Goal: Task Accomplishment & Management: Manage account settings

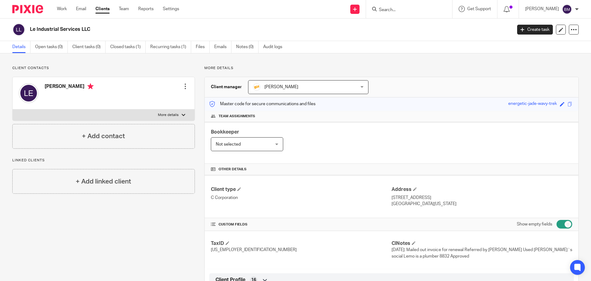
scroll to position [31, 0]
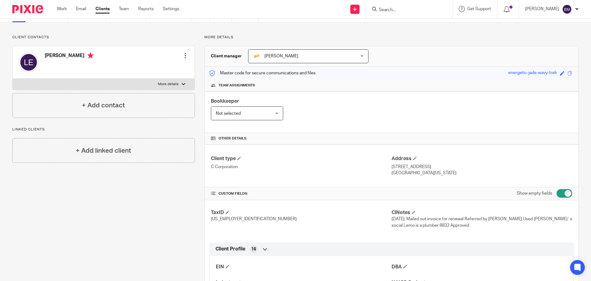
click at [393, 8] on input "Search" at bounding box center [406, 10] width 55 height 6
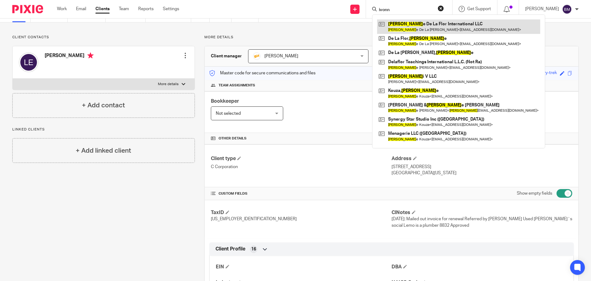
type input "ivonn"
click at [424, 28] on link at bounding box center [458, 26] width 163 height 14
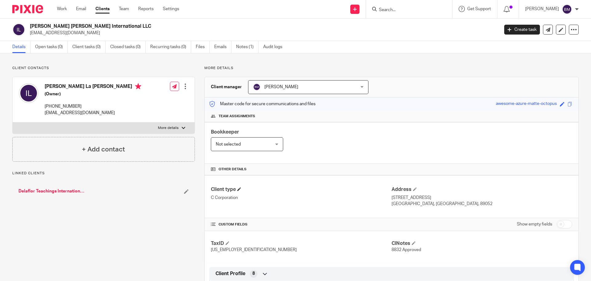
drag, startPoint x: 562, startPoint y: 226, endPoint x: 356, endPoint y: 192, distance: 209.4
click at [559, 226] on input "checkbox" at bounding box center [565, 224] width 16 height 9
checkbox input "true"
click at [247, 46] on link "Notes (1)" at bounding box center [247, 47] width 22 height 12
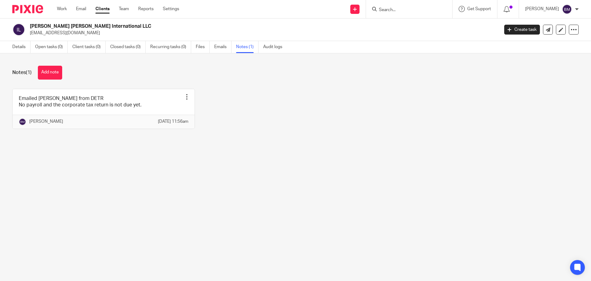
drag, startPoint x: 49, startPoint y: 73, endPoint x: 184, endPoint y: 71, distance: 135.5
click at [50, 73] on button "Add note" at bounding box center [50, 73] width 24 height 14
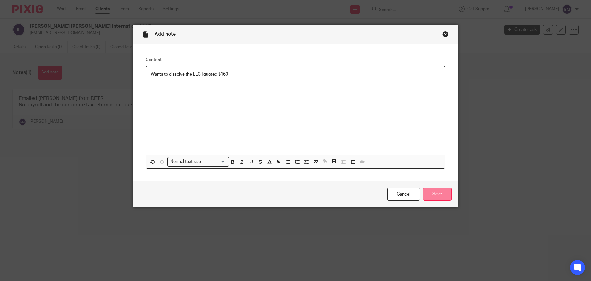
click at [429, 193] on input "Save" at bounding box center [437, 193] width 29 height 13
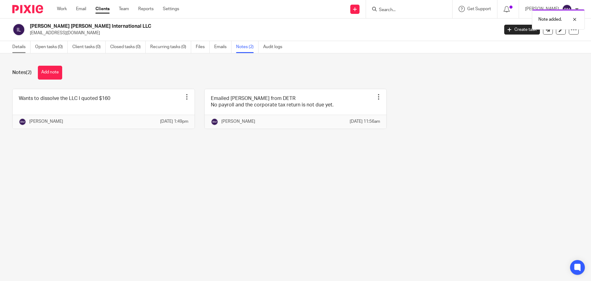
click at [22, 50] on link "Details" at bounding box center [21, 47] width 18 height 12
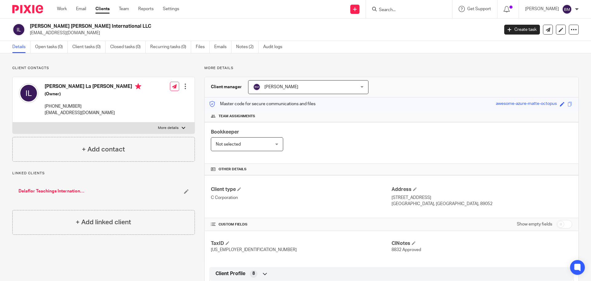
click at [396, 10] on input "Search" at bounding box center [406, 10] width 55 height 6
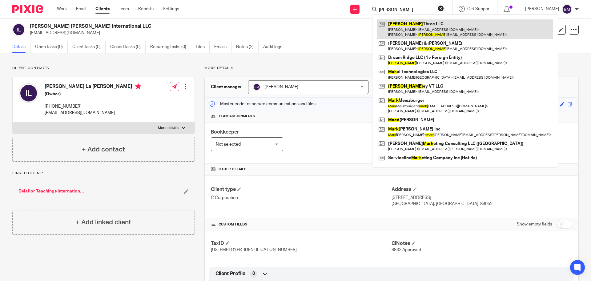
type input "[PERSON_NAME]"
click at [411, 25] on link at bounding box center [465, 28] width 176 height 19
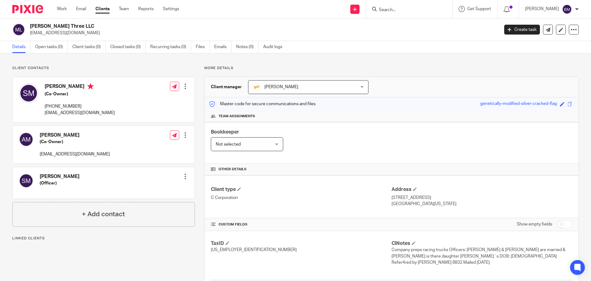
click at [563, 225] on input "checkbox" at bounding box center [565, 224] width 16 height 9
checkbox input "true"
drag, startPoint x: 31, startPoint y: 25, endPoint x: 75, endPoint y: 27, distance: 43.2
click at [75, 27] on h2 "Mack Three LLC" at bounding box center [216, 26] width 372 height 6
copy h2 "Mack Three LLC"
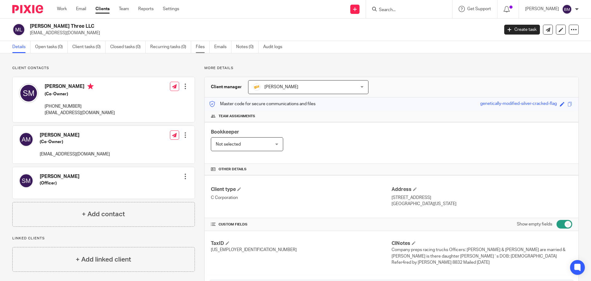
click at [199, 47] on link "Files" at bounding box center [203, 47] width 14 height 12
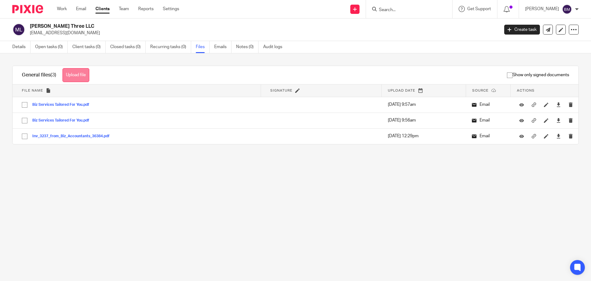
click at [78, 78] on button "Upload file" at bounding box center [76, 75] width 27 height 14
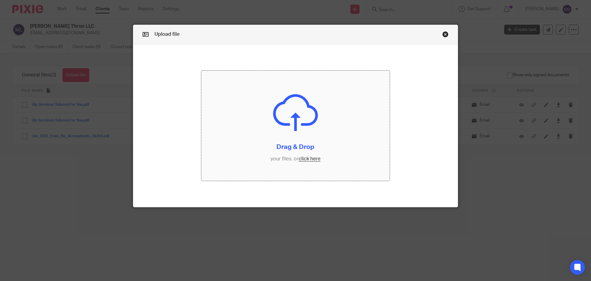
click at [309, 157] on input "file" at bounding box center [295, 126] width 189 height 110
drag, startPoint x: 309, startPoint y: 157, endPoint x: 74, endPoint y: 12, distance: 275.8
click at [74, 12] on div "Upload file Drag & Drop your files, or click here Files uploading..." at bounding box center [295, 140] width 591 height 281
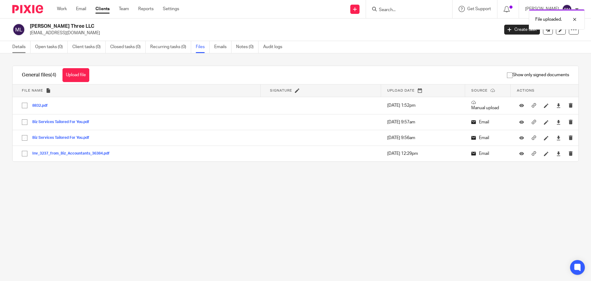
click at [16, 48] on link "Details" at bounding box center [21, 47] width 18 height 12
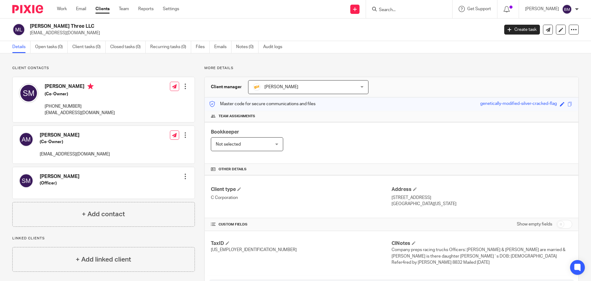
click at [103, 11] on link "Clients" at bounding box center [102, 9] width 14 height 6
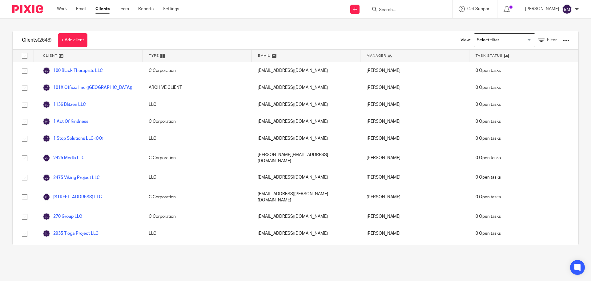
click at [394, 6] on form at bounding box center [412, 9] width 66 height 8
click at [395, 10] on input "Search" at bounding box center [406, 10] width 55 height 6
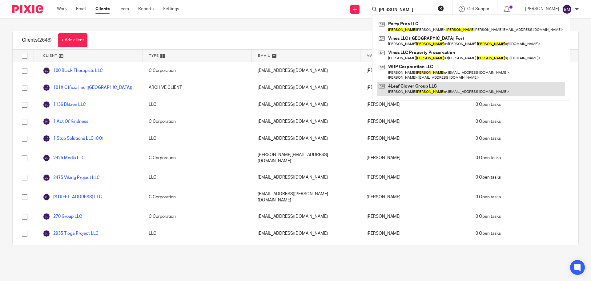
type input "phillip"
click at [411, 89] on link at bounding box center [471, 89] width 188 height 14
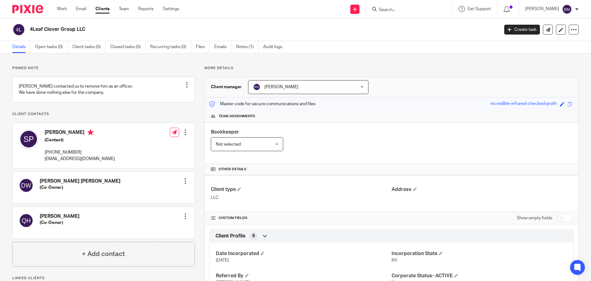
click at [391, 10] on input "Search" at bounding box center [406, 10] width 55 height 6
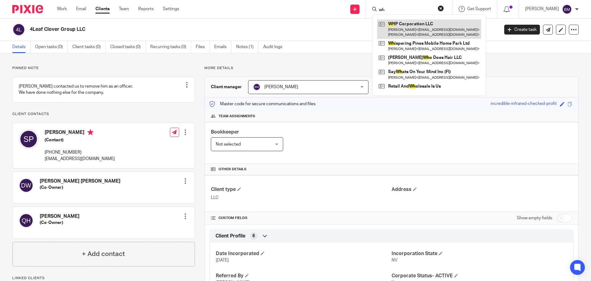
type input "wh"
click at [411, 26] on link at bounding box center [429, 28] width 104 height 19
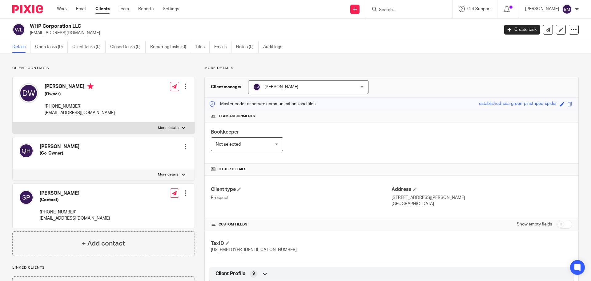
drag, startPoint x: 31, startPoint y: 25, endPoint x: 79, endPoint y: 23, distance: 47.8
click at [79, 23] on h2 "WHP Corporation LLC" at bounding box center [216, 26] width 372 height 6
drag, startPoint x: 82, startPoint y: 25, endPoint x: 31, endPoint y: 22, distance: 51.5
click at [31, 22] on div "WHP Corporation LLC dwilliams711@gmail.com Create task Export data Merge Archiv…" at bounding box center [295, 29] width 591 height 22
copy h2 "WHP Corporation LLC"
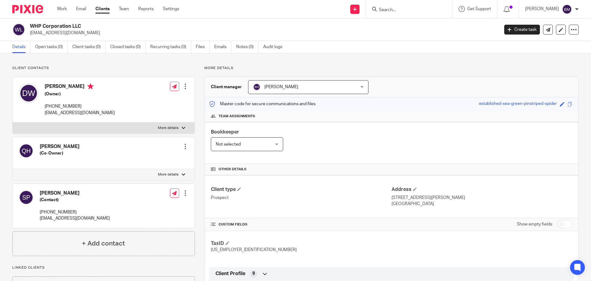
click at [395, 9] on input "Search" at bounding box center [406, 10] width 55 height 6
type input "critter"
click at [411, 28] on link at bounding box center [429, 26] width 104 height 14
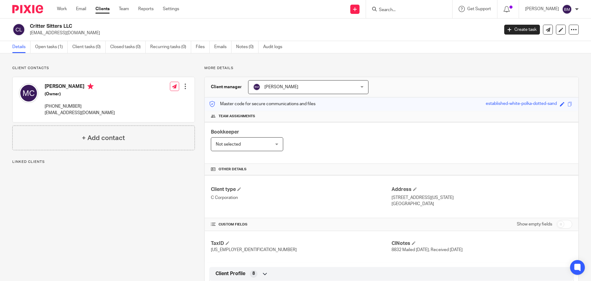
click at [557, 225] on input "checkbox" at bounding box center [565, 224] width 16 height 9
checkbox input "true"
click at [52, 47] on link "Open tasks (1)" at bounding box center [51, 47] width 33 height 12
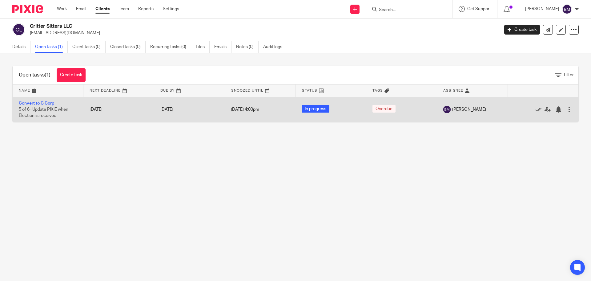
click at [37, 102] on link "Convert to C Corp" at bounding box center [36, 103] width 35 height 4
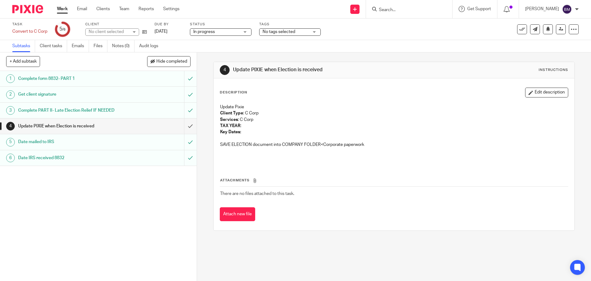
click at [83, 125] on h1 "Update PIXIE when Election is received" at bounding box center [71, 125] width 107 height 9
click at [544, 93] on button "Edit description" at bounding box center [546, 92] width 43 height 10
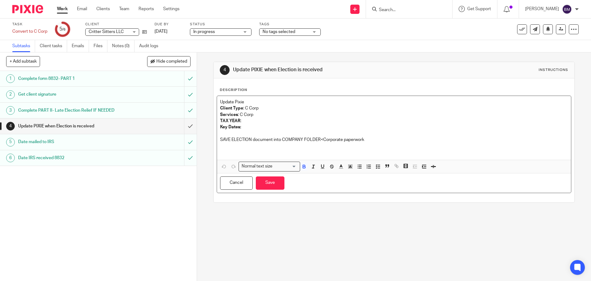
click at [245, 126] on p "Key Dates:" at bounding box center [394, 127] width 348 height 6
click at [180, 125] on input "submit" at bounding box center [98, 125] width 197 height 15
click at [269, 185] on button "Save" at bounding box center [270, 182] width 29 height 13
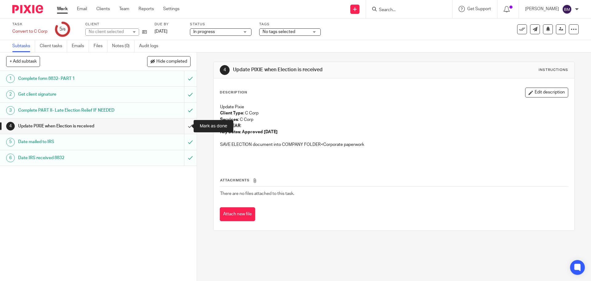
click at [186, 126] on input "submit" at bounding box center [98, 125] width 197 height 15
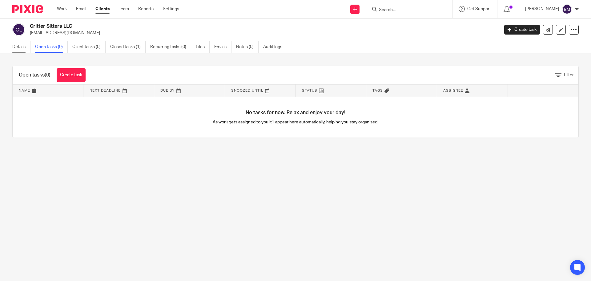
click at [18, 47] on link "Details" at bounding box center [21, 47] width 18 height 12
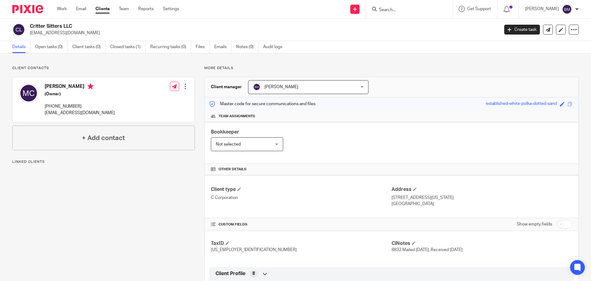
click at [561, 224] on input "checkbox" at bounding box center [565, 224] width 16 height 9
checkbox input "true"
click at [412, 242] on span at bounding box center [414, 243] width 4 height 4
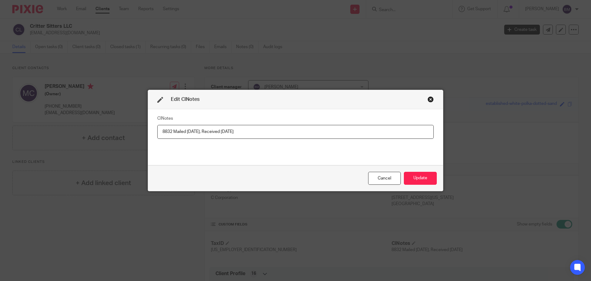
click at [248, 129] on input "8832 Mailed 6/12/25, Received 6/23/25" at bounding box center [295, 132] width 277 height 14
type input "8832 Approved"
click at [411, 176] on button "Update" at bounding box center [420, 178] width 33 height 13
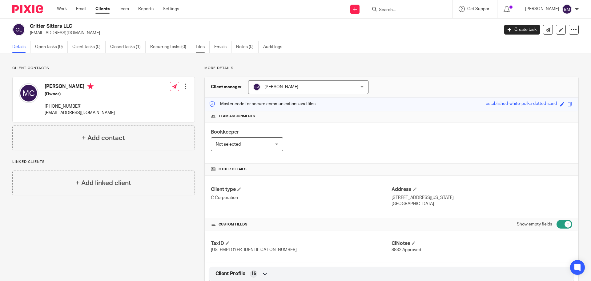
click at [201, 43] on link "Files" at bounding box center [203, 47] width 14 height 12
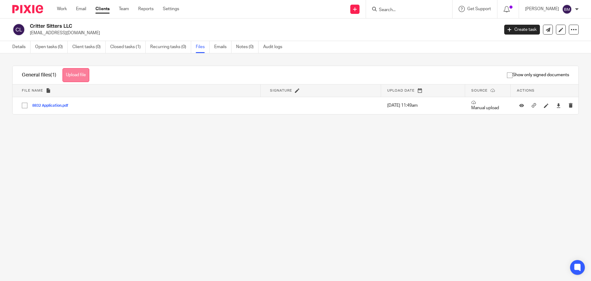
click at [79, 75] on button "Upload file" at bounding box center [76, 75] width 27 height 14
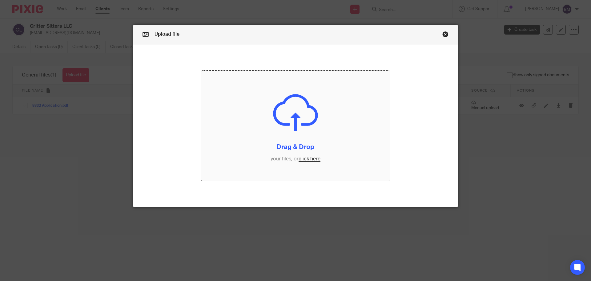
click at [311, 161] on input "file" at bounding box center [295, 126] width 189 height 110
